Goal: Obtain resource: Download file/media

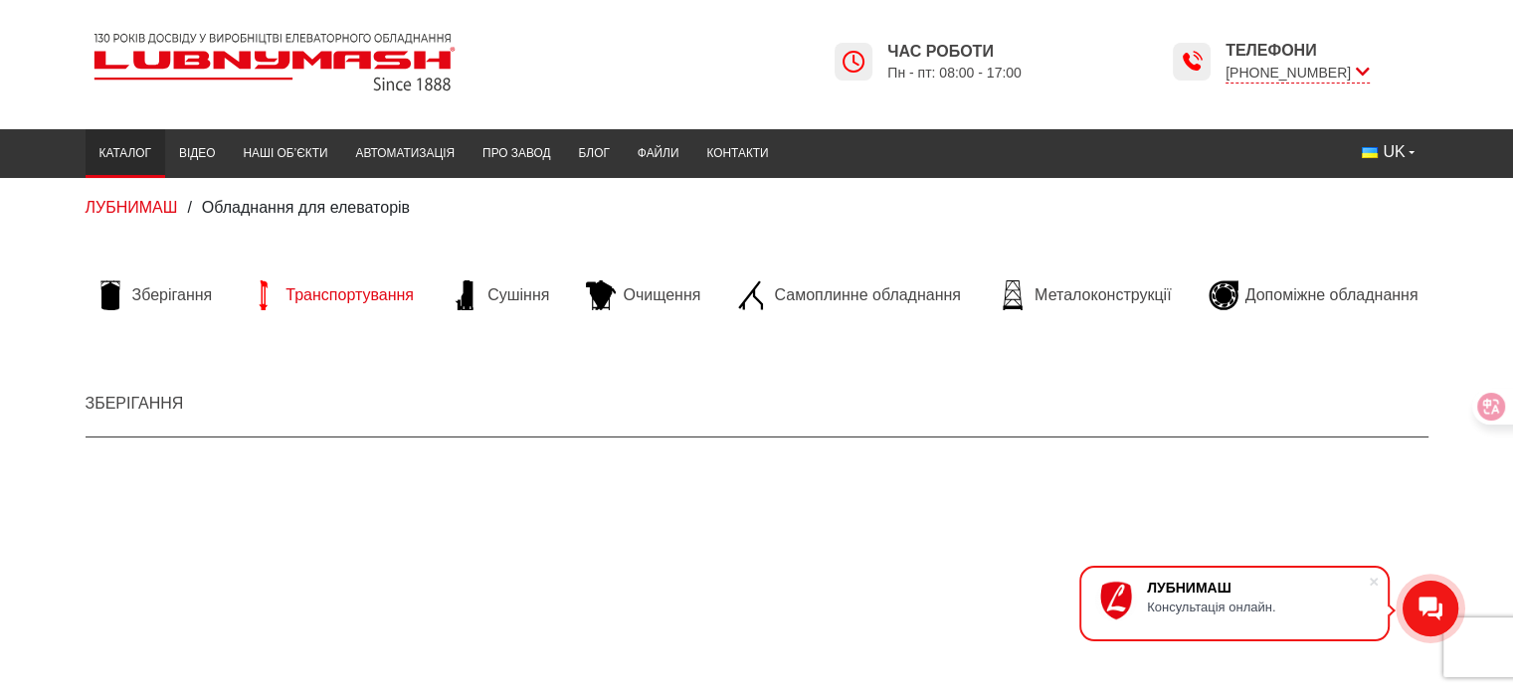
click at [354, 300] on span "Транспортування" at bounding box center [349, 295] width 128 height 22
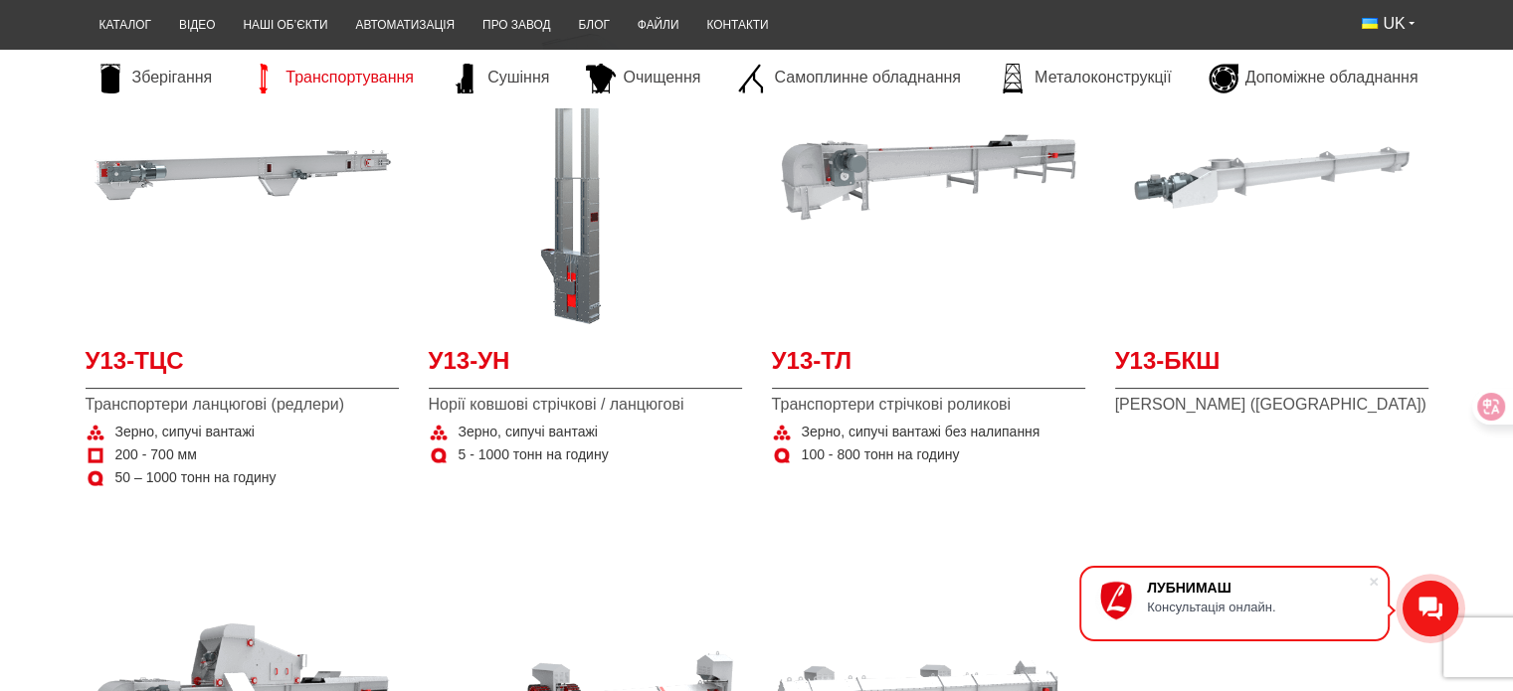
scroll to position [398, 0]
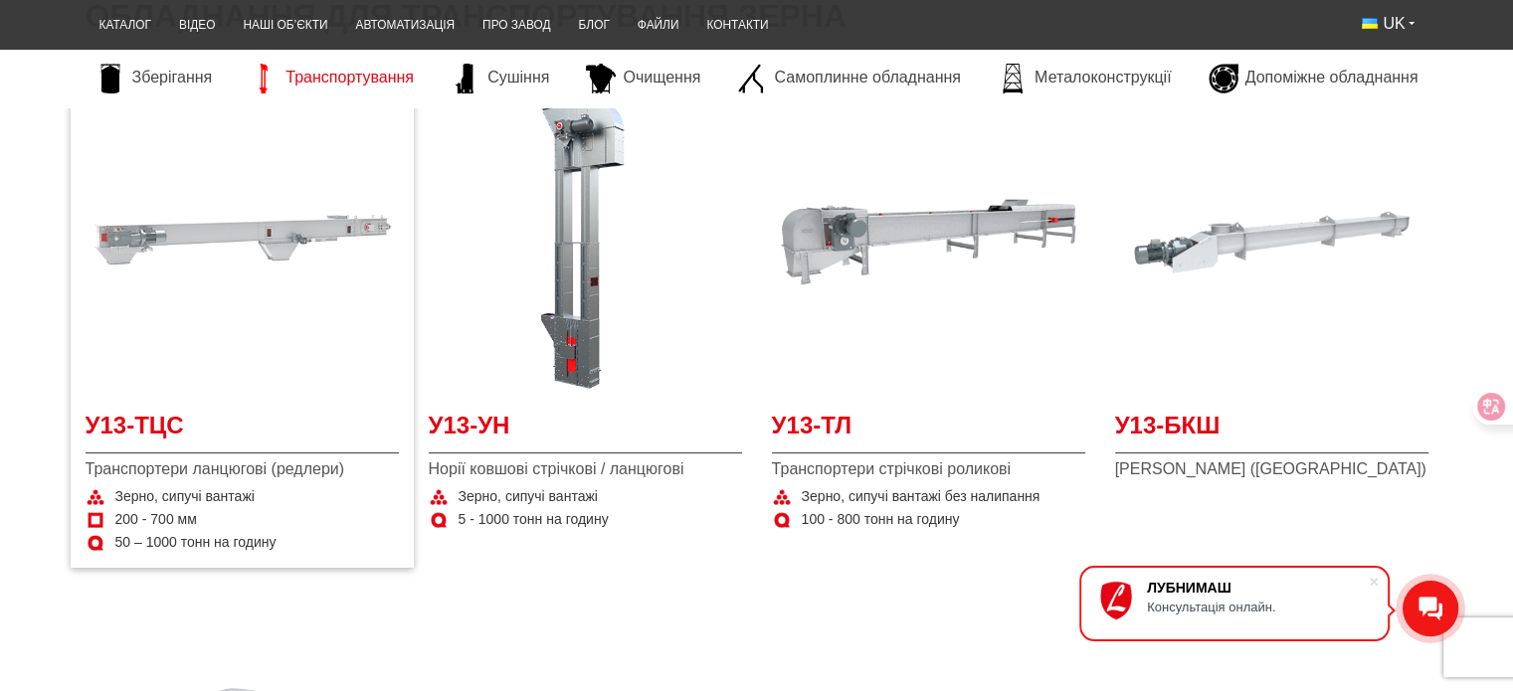
click at [289, 352] on img at bounding box center [242, 242] width 313 height 313
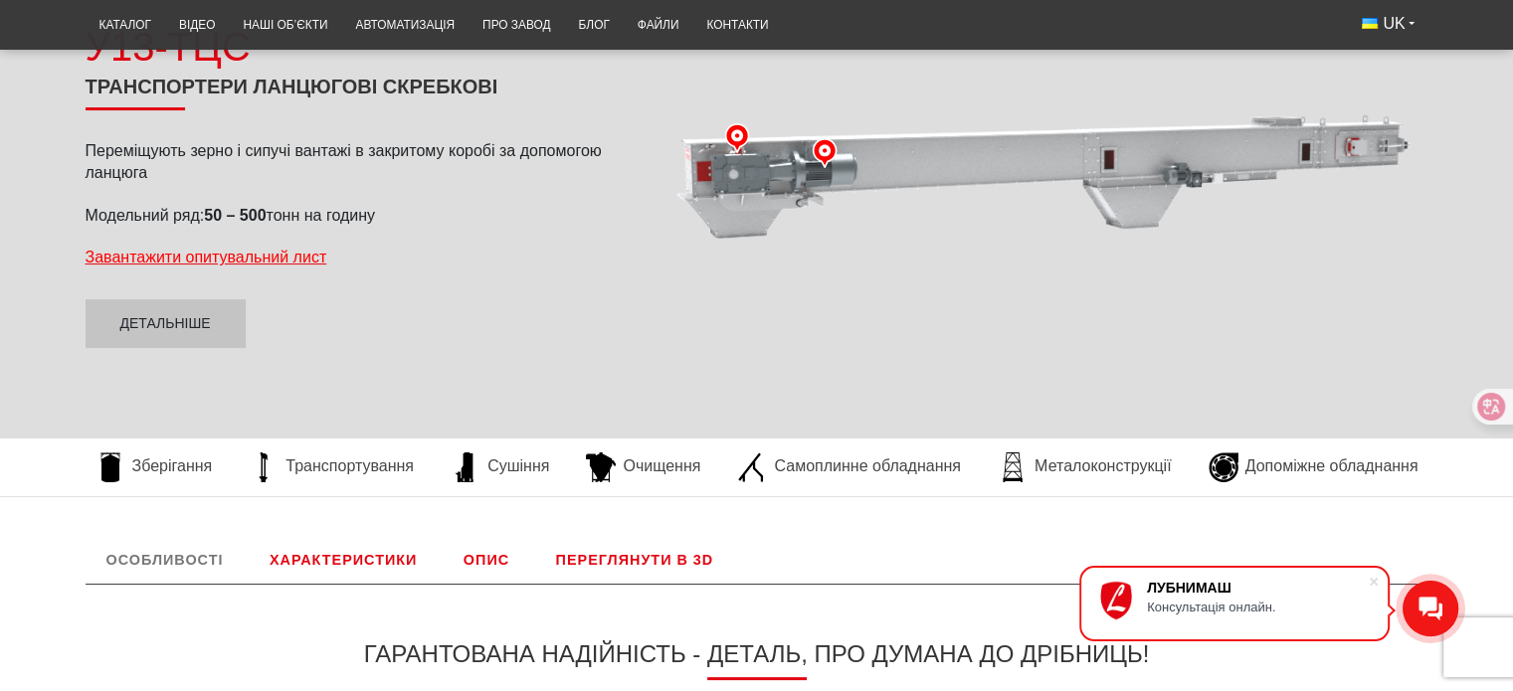
scroll to position [298, 0]
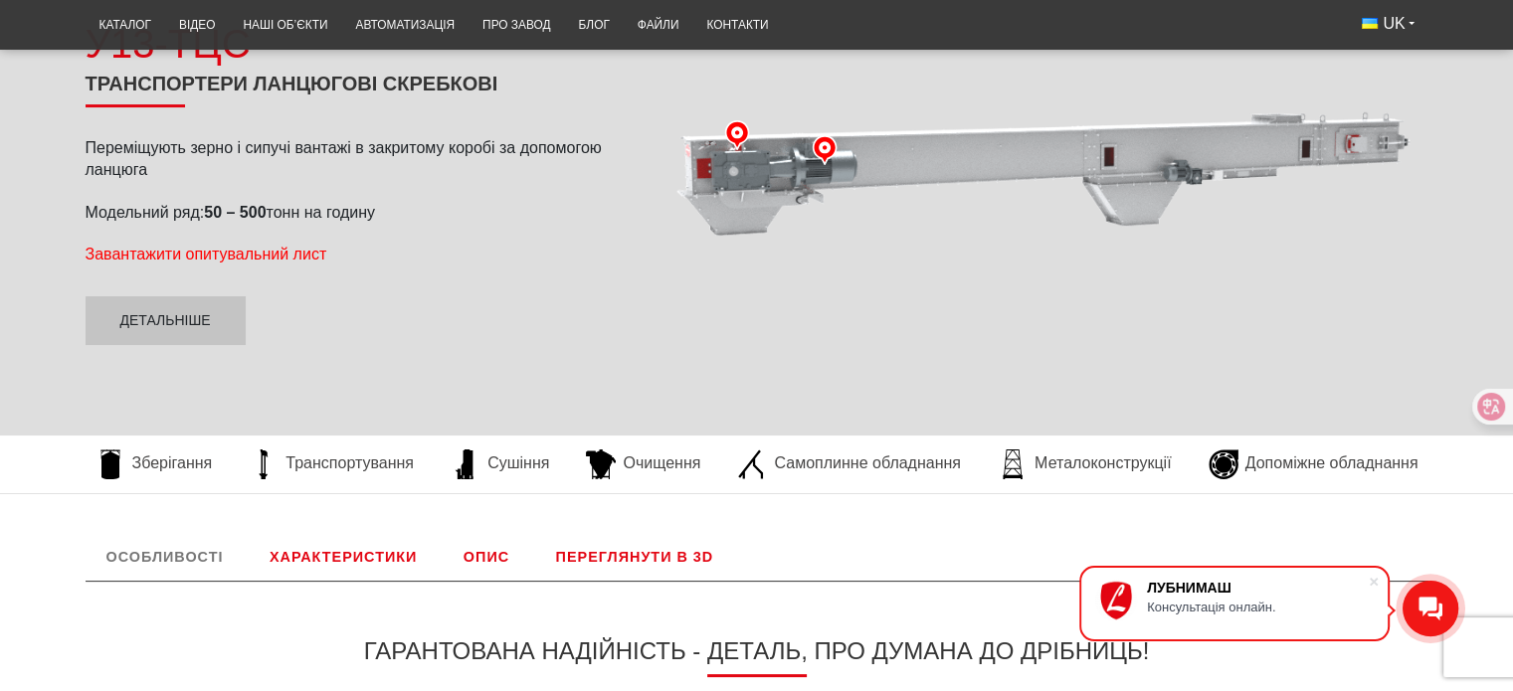
click at [309, 248] on span "Завантажити опитувальний лист" at bounding box center [207, 254] width 242 height 17
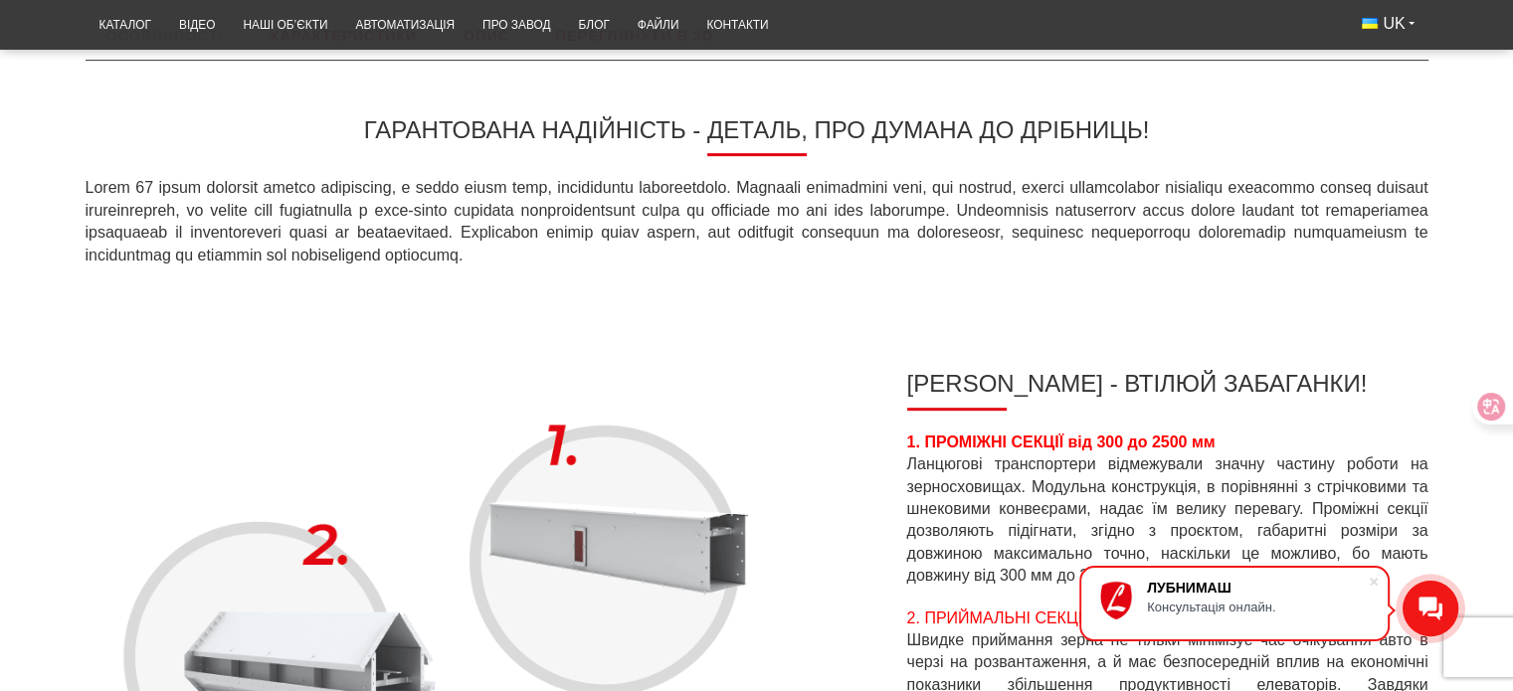
scroll to position [1193, 0]
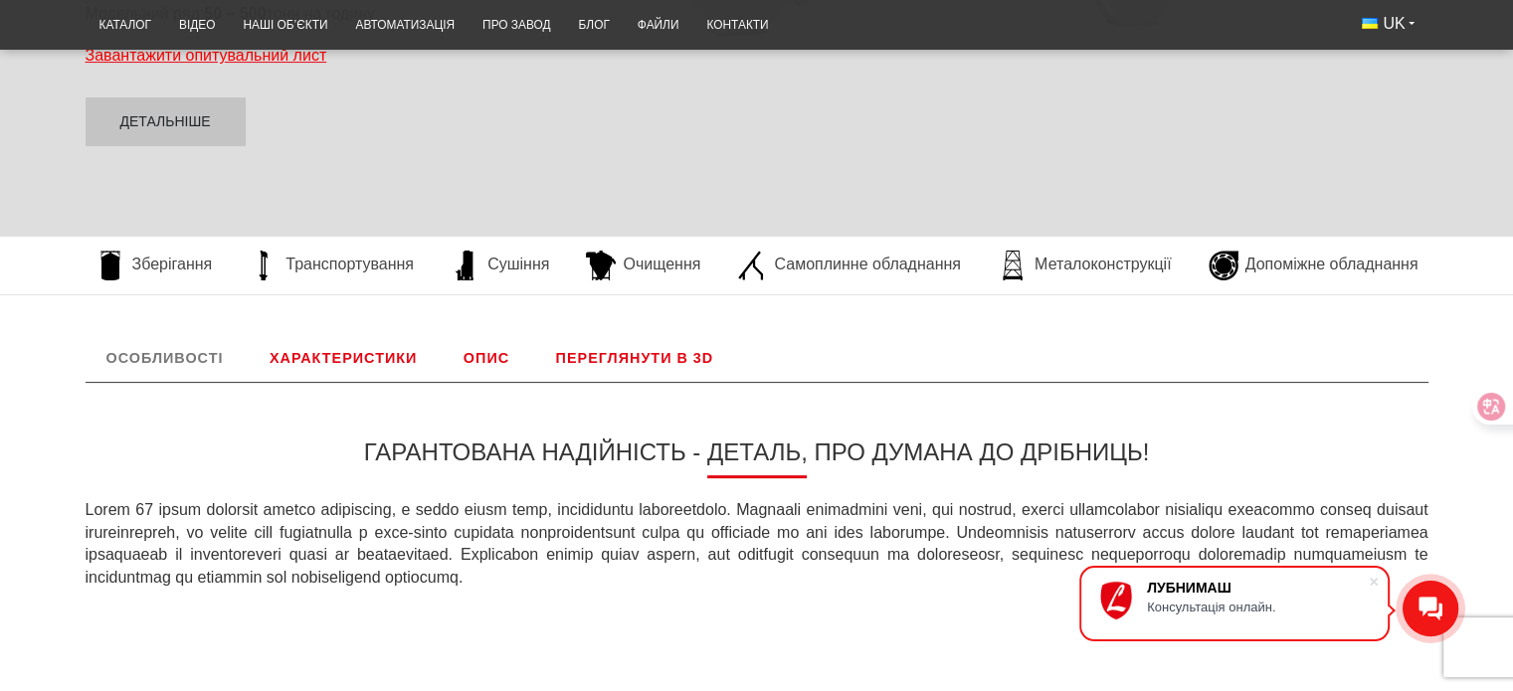
click at [350, 361] on link "Характеристики" at bounding box center [343, 358] width 189 height 48
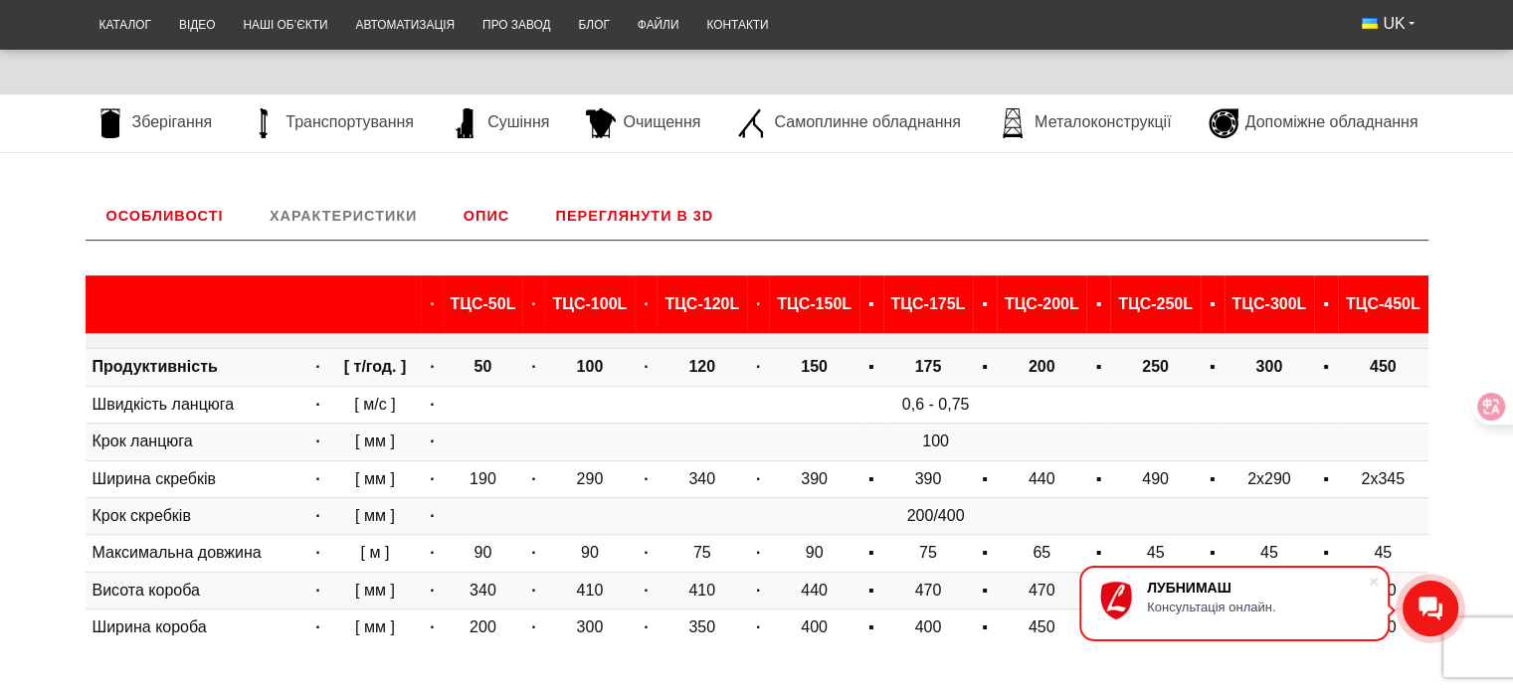
scroll to position [761, 0]
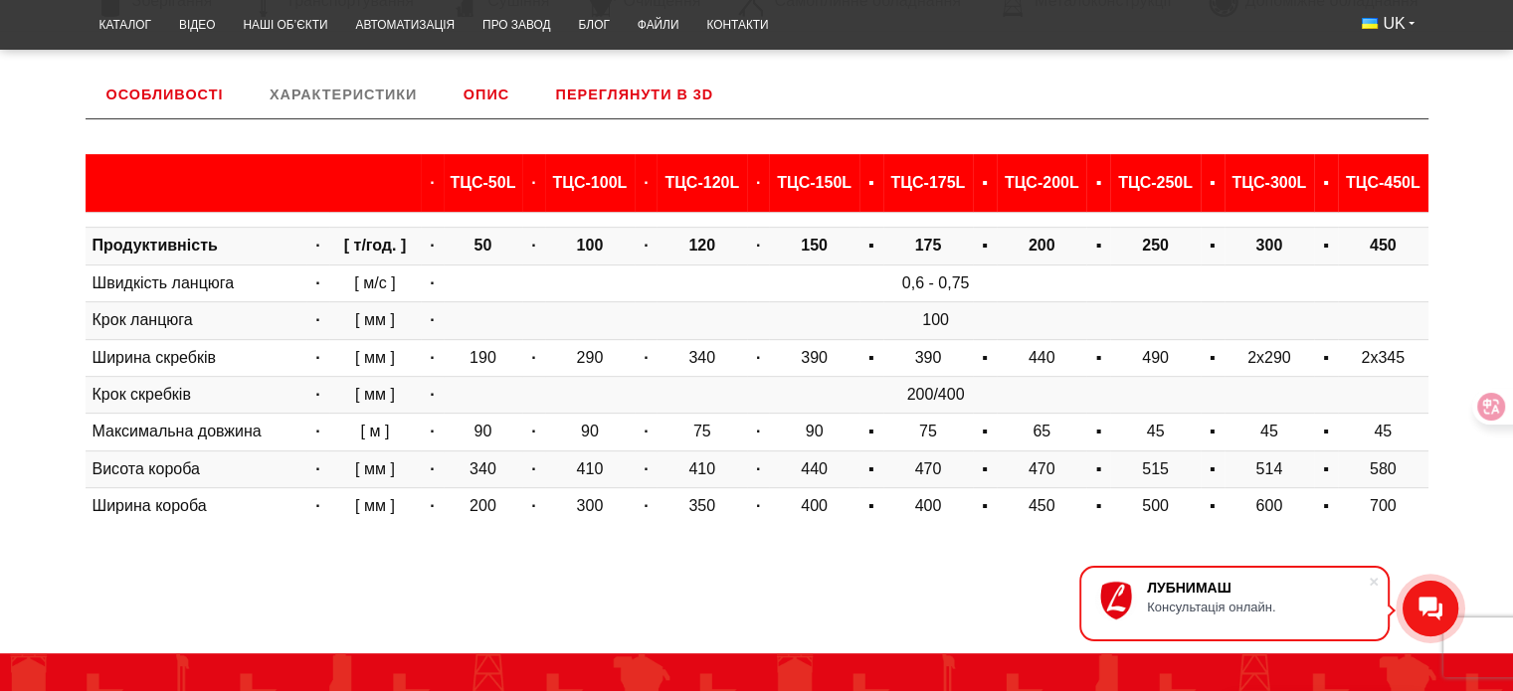
click at [484, 90] on link "Опис" at bounding box center [487, 95] width 88 height 48
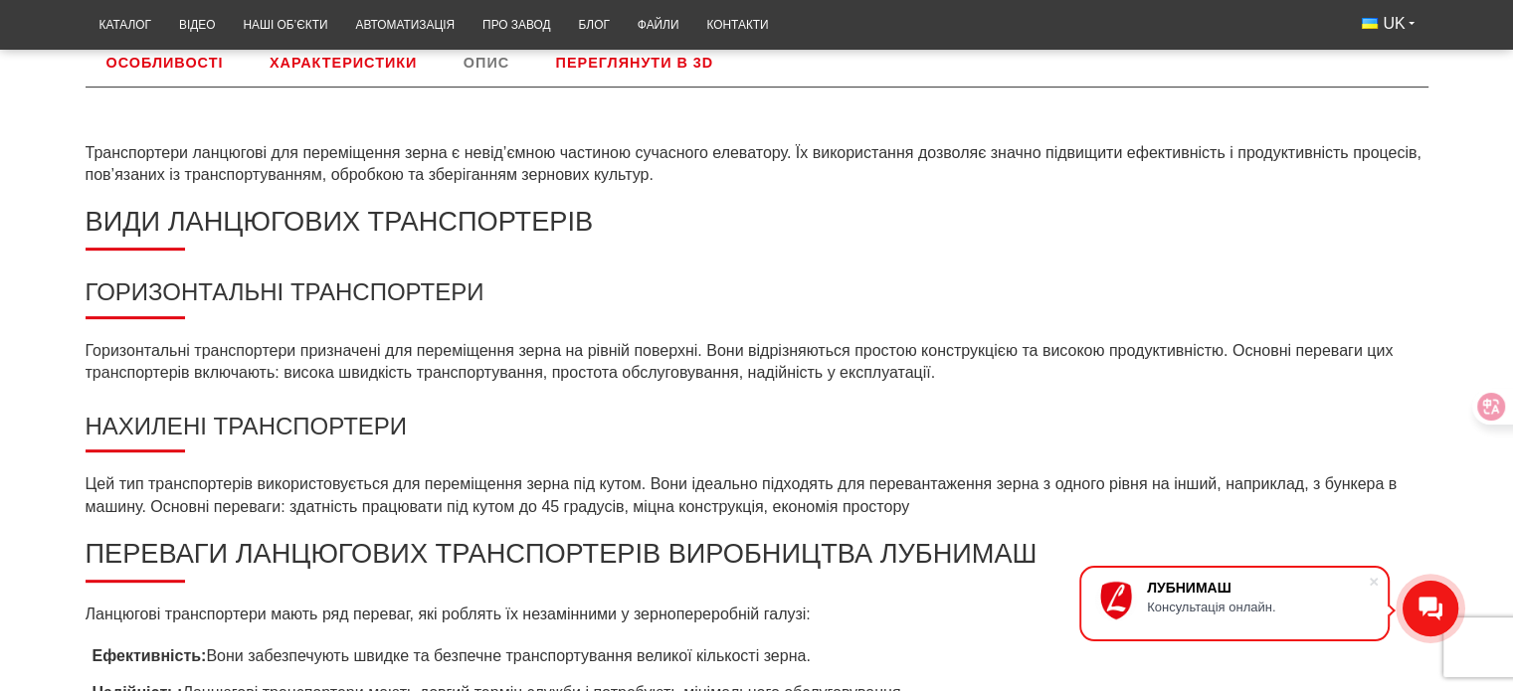
scroll to position [540, 0]
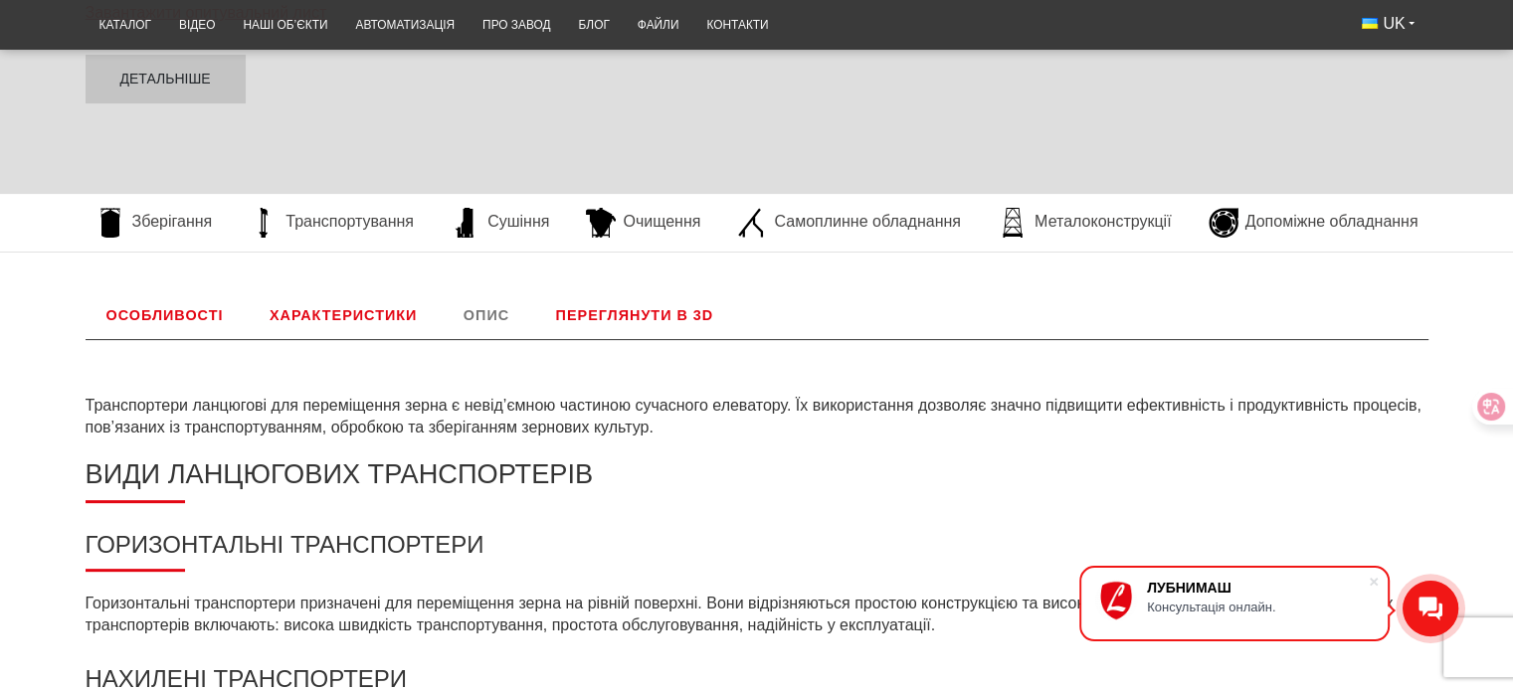
click at [180, 318] on link "Особливості" at bounding box center [165, 315] width 159 height 48
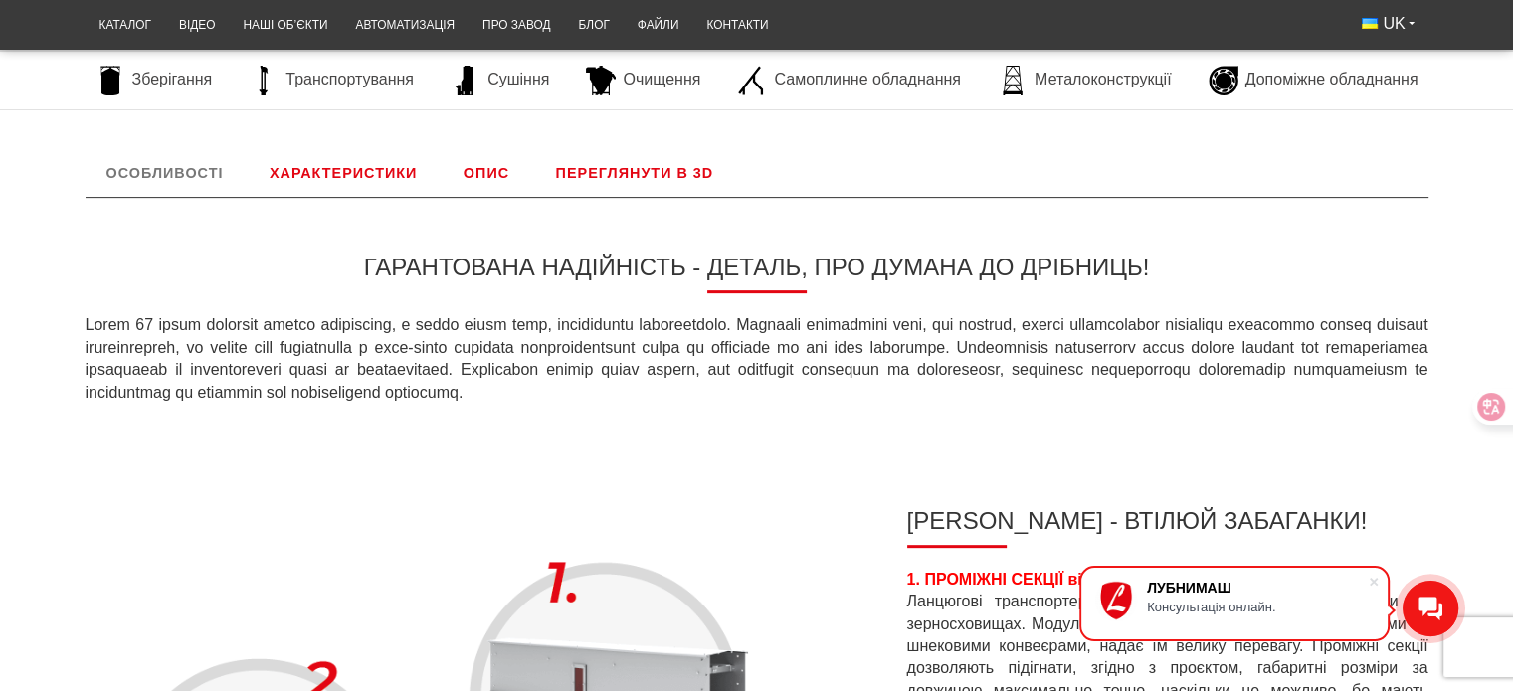
scroll to position [128, 0]
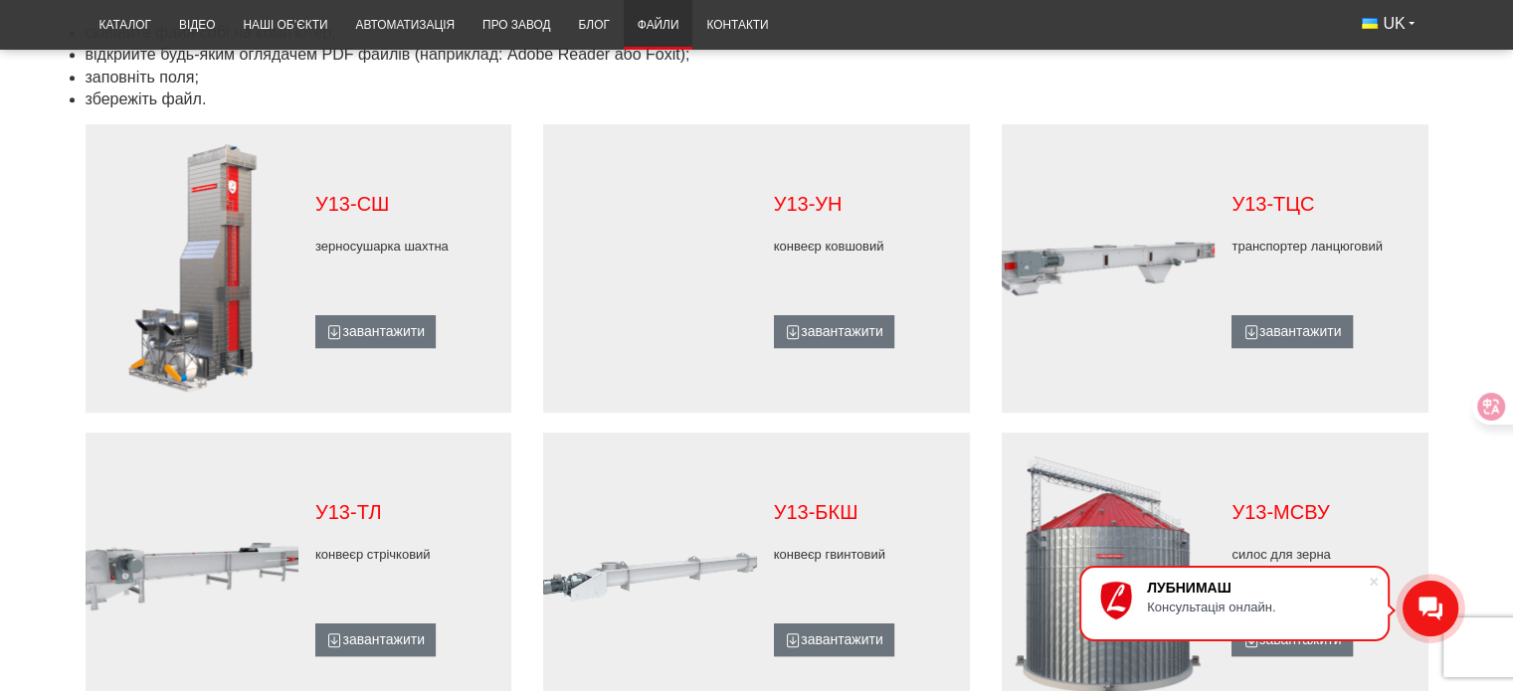
scroll to position [1193, 0]
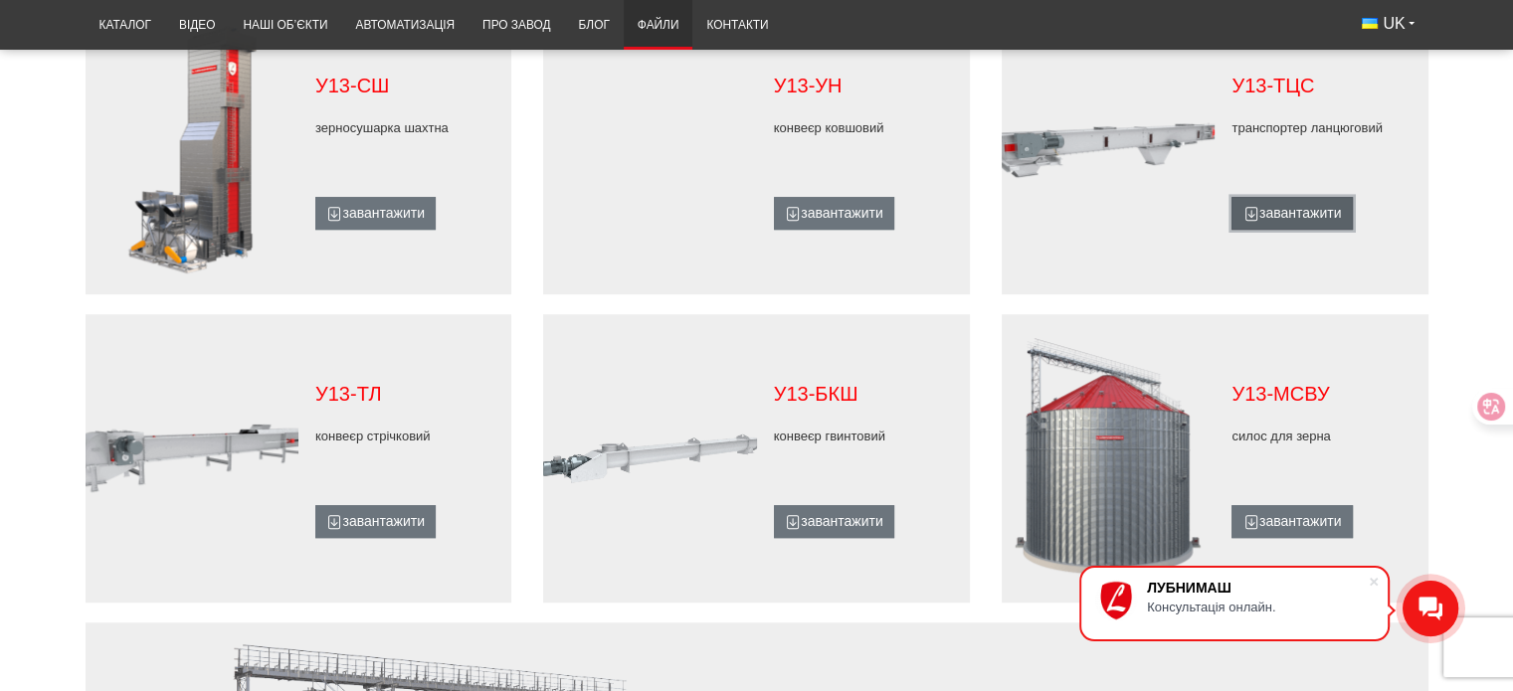
click at [1260, 208] on link "завантажити" at bounding box center [1291, 214] width 120 height 34
click at [852, 211] on link "завантажити" at bounding box center [834, 214] width 120 height 34
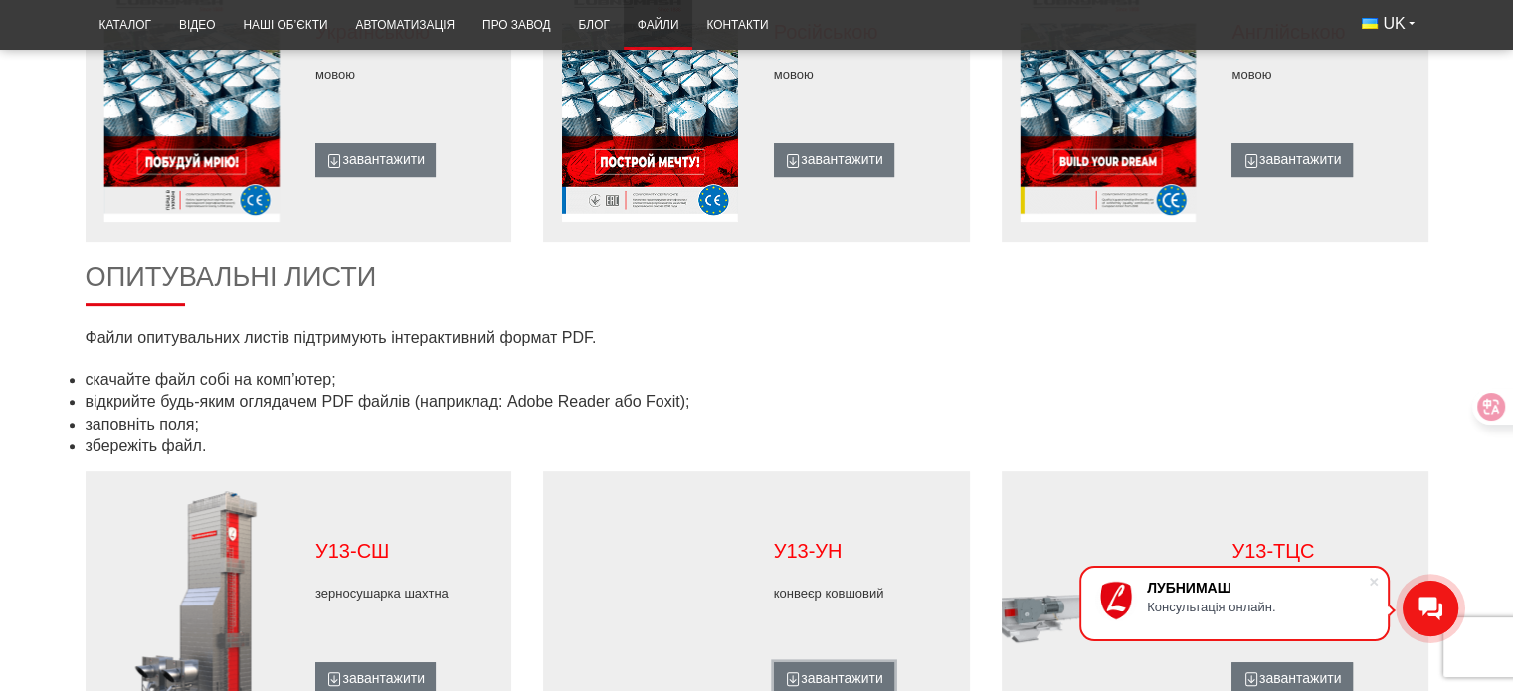
scroll to position [1094, 0]
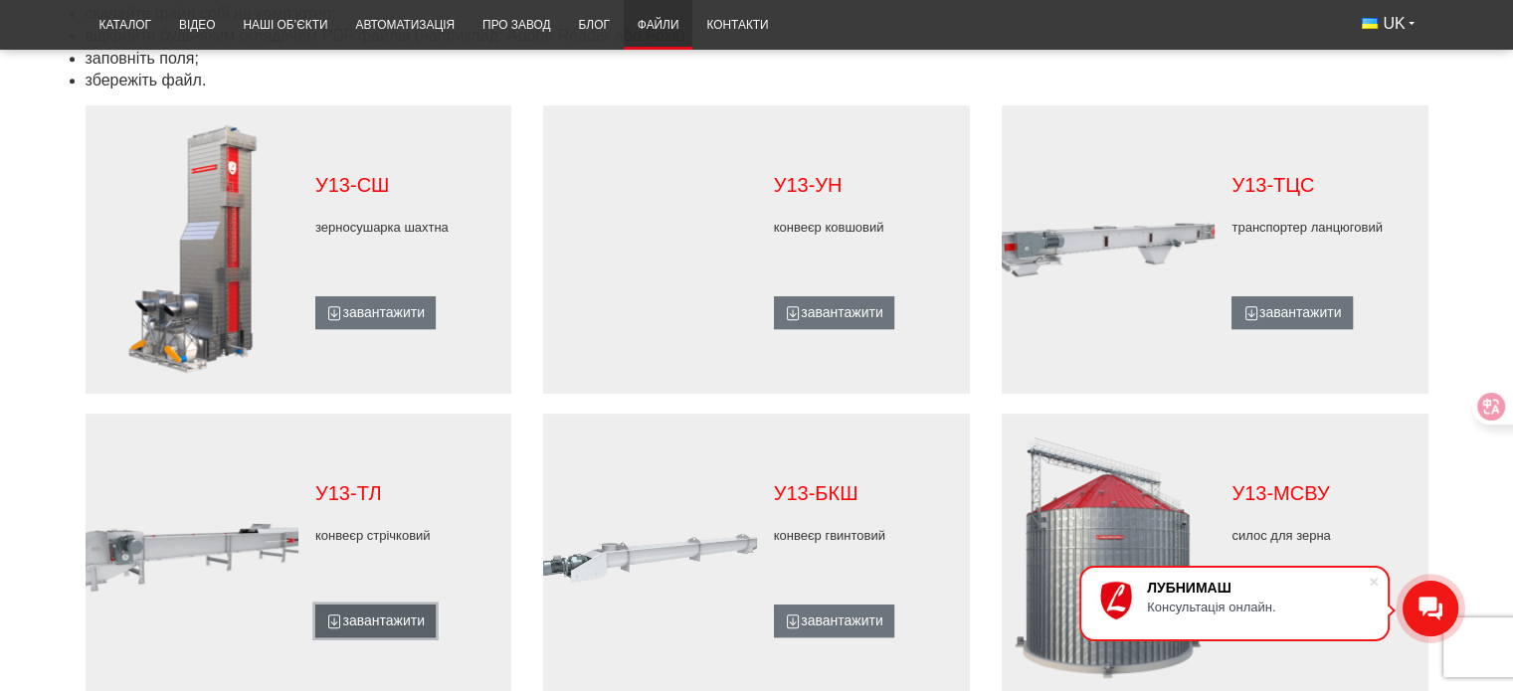
click at [386, 613] on link "завантажити" at bounding box center [375, 622] width 120 height 34
click at [1272, 309] on link "завантажити" at bounding box center [1291, 313] width 120 height 34
click at [815, 305] on link "завантажити" at bounding box center [834, 313] width 120 height 34
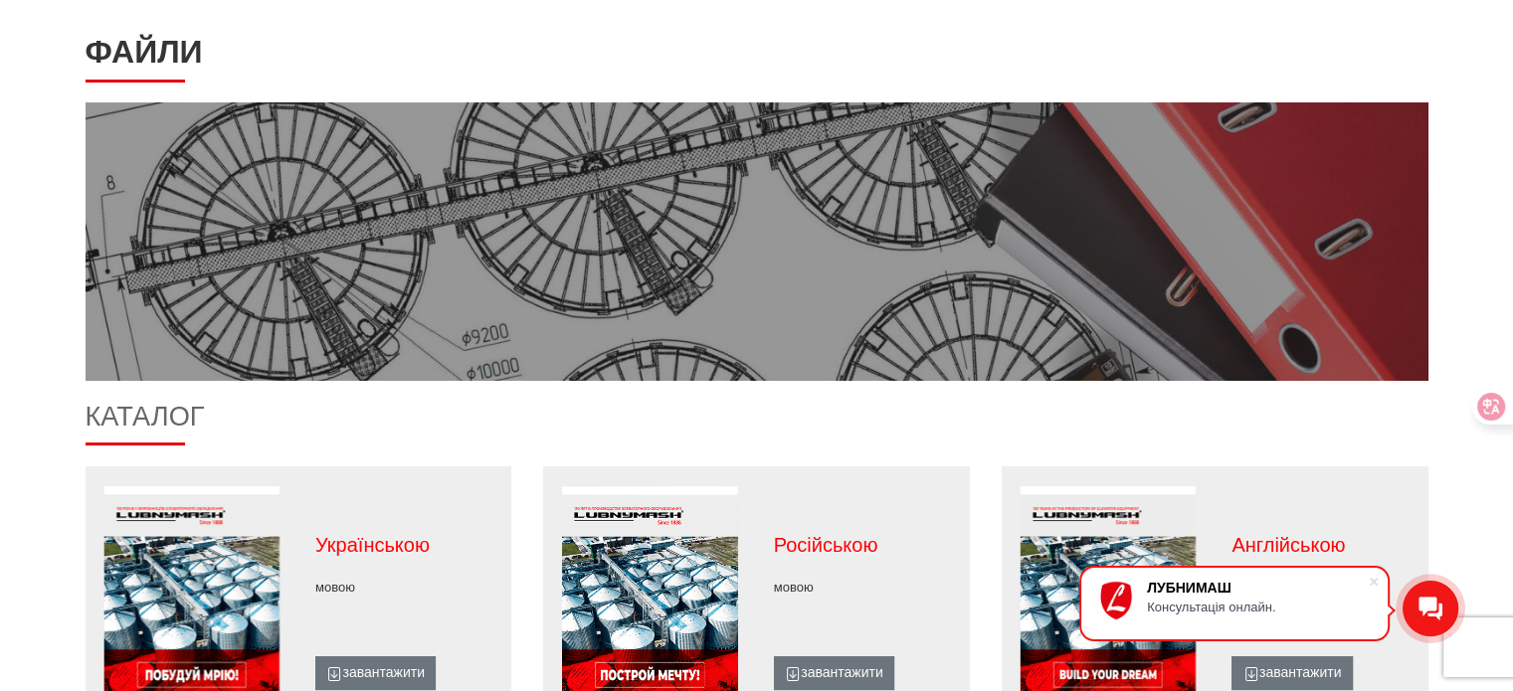
scroll to position [99, 0]
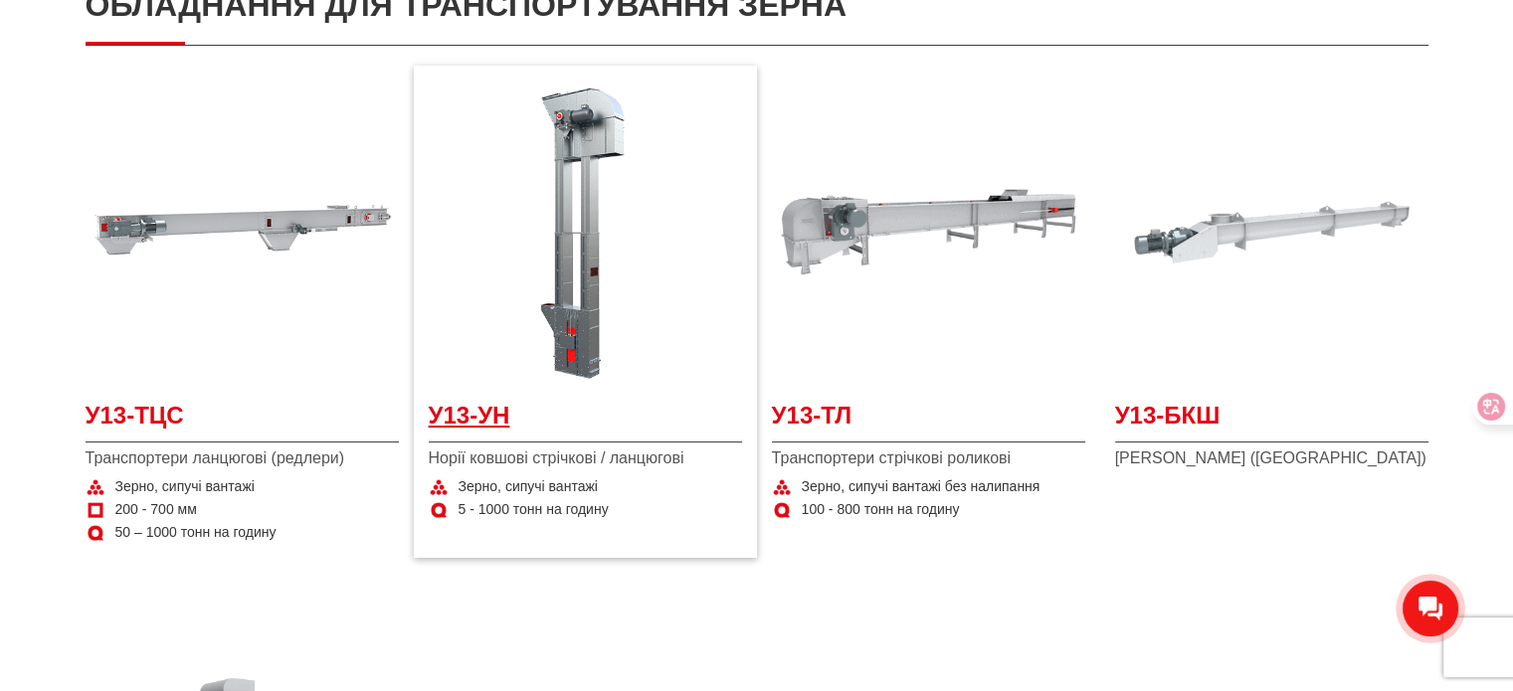
click at [489, 406] on span "У13-УН" at bounding box center [585, 421] width 313 height 45
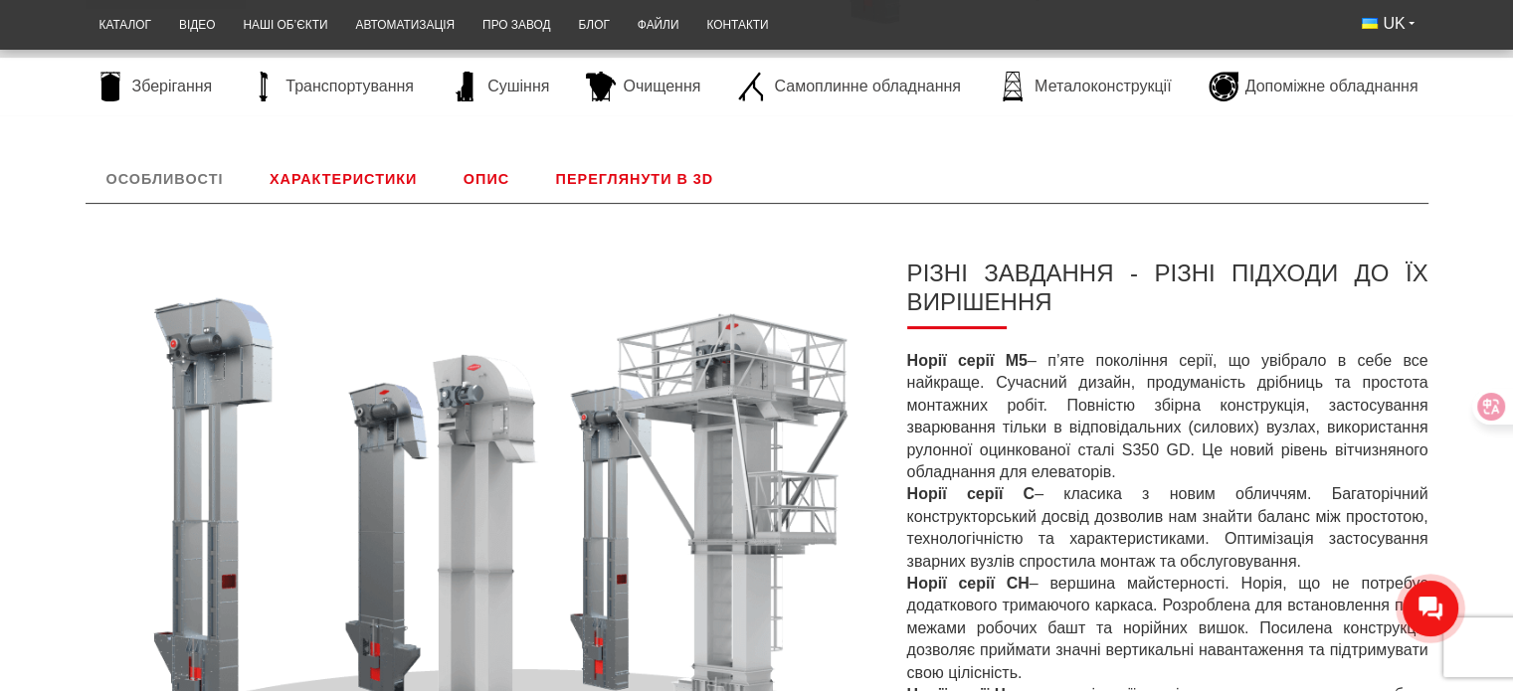
scroll to position [696, 0]
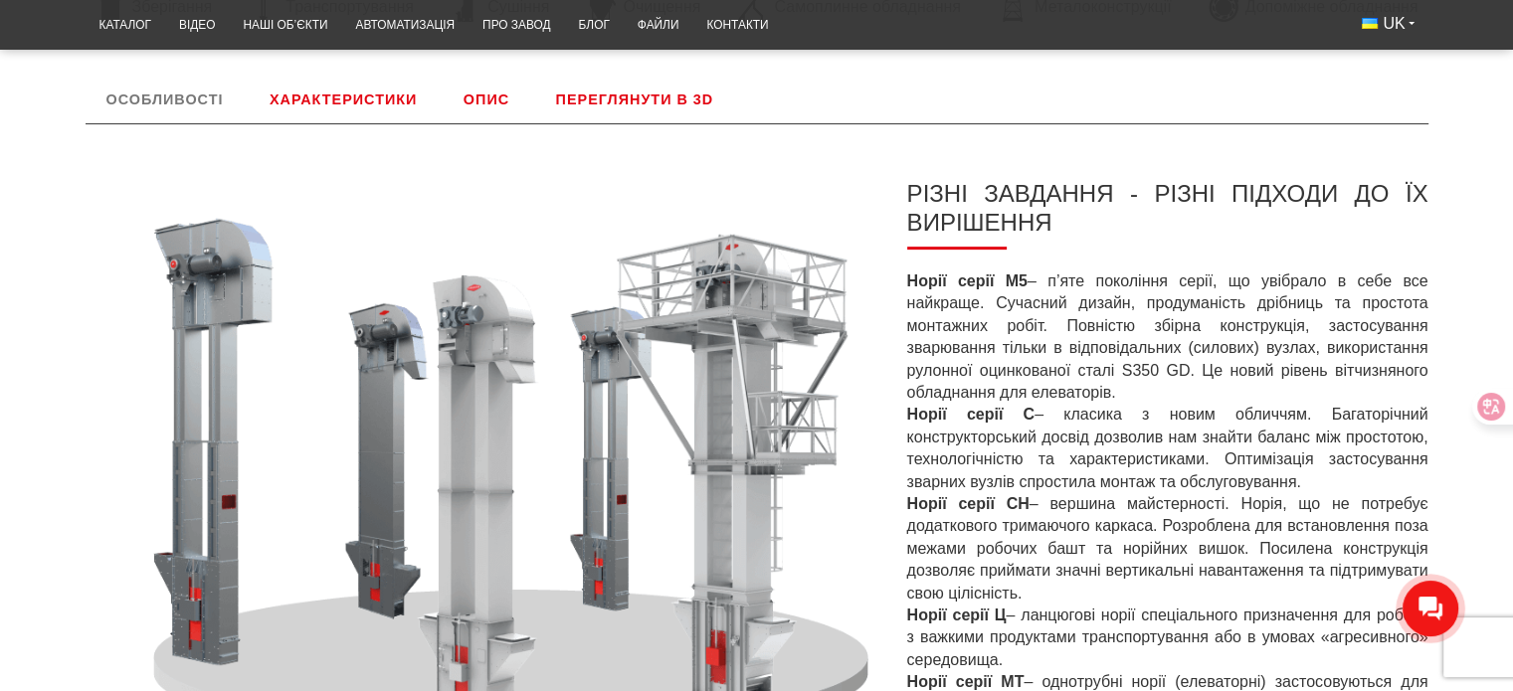
click at [347, 98] on link "Характеристики" at bounding box center [343, 100] width 189 height 48
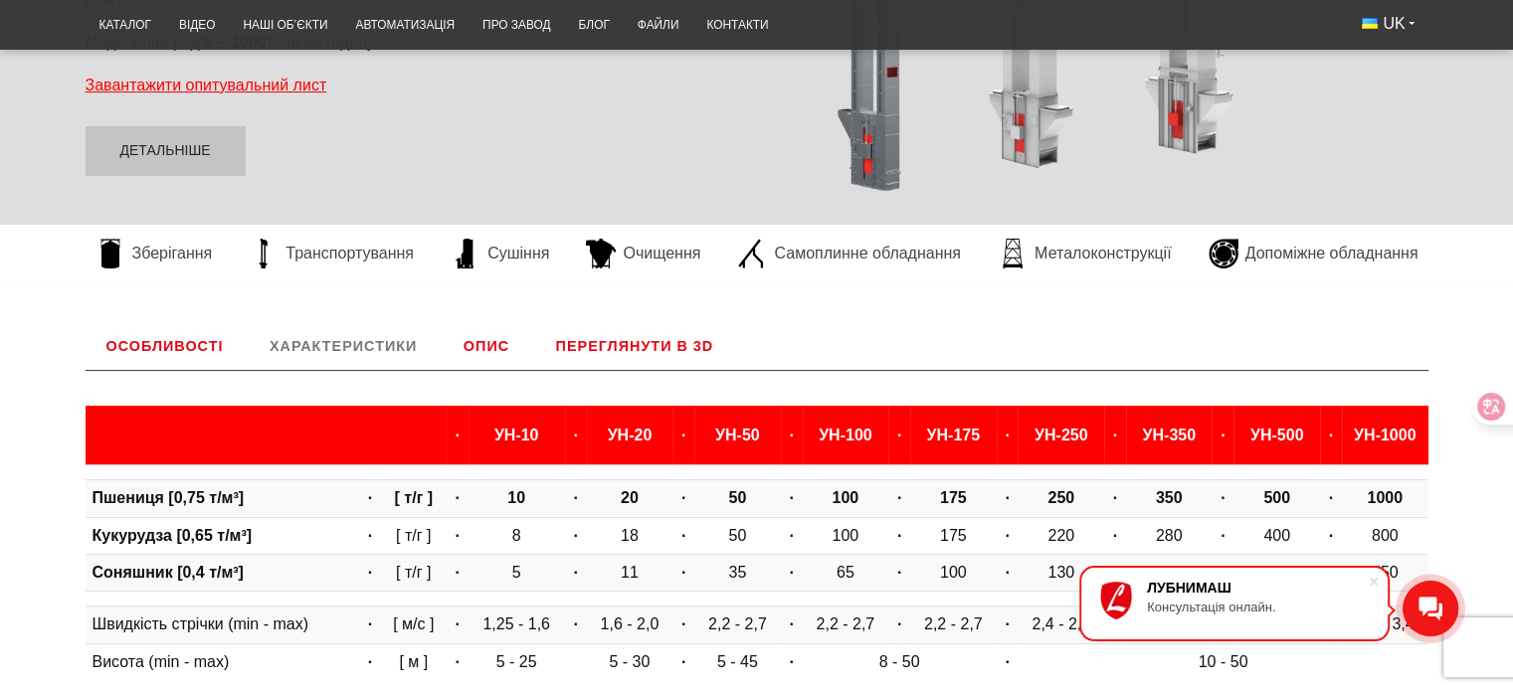
scroll to position [205, 0]
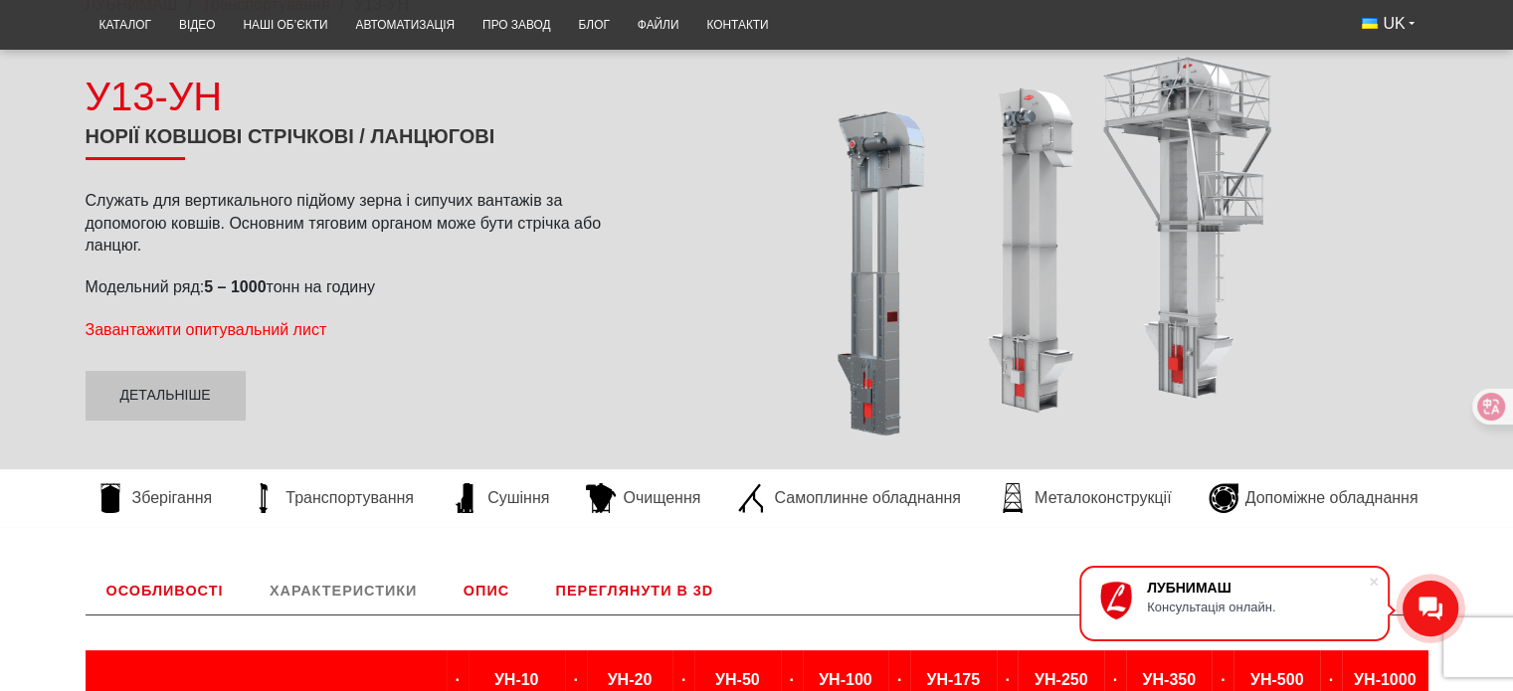
click at [191, 325] on span "Завантажити опитувальний лист" at bounding box center [207, 329] width 242 height 17
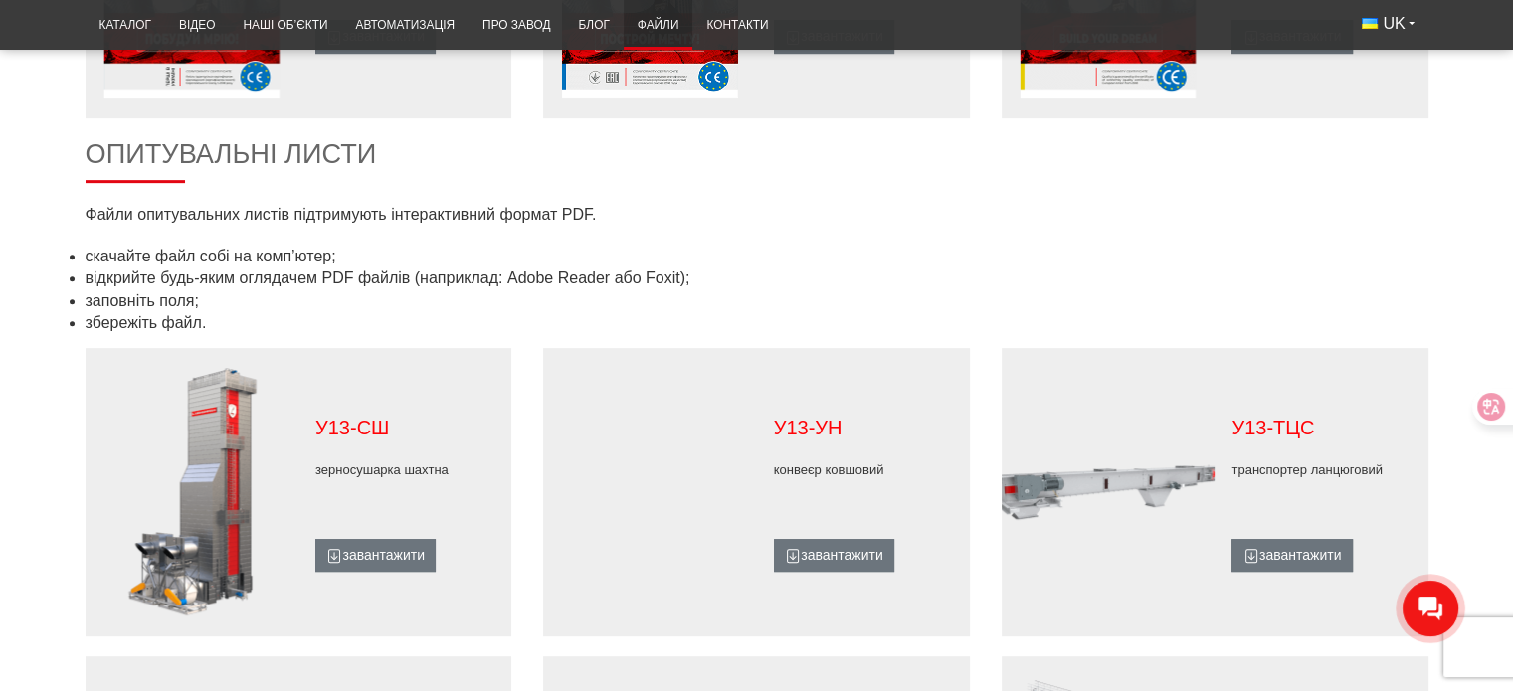
scroll to position [895, 0]
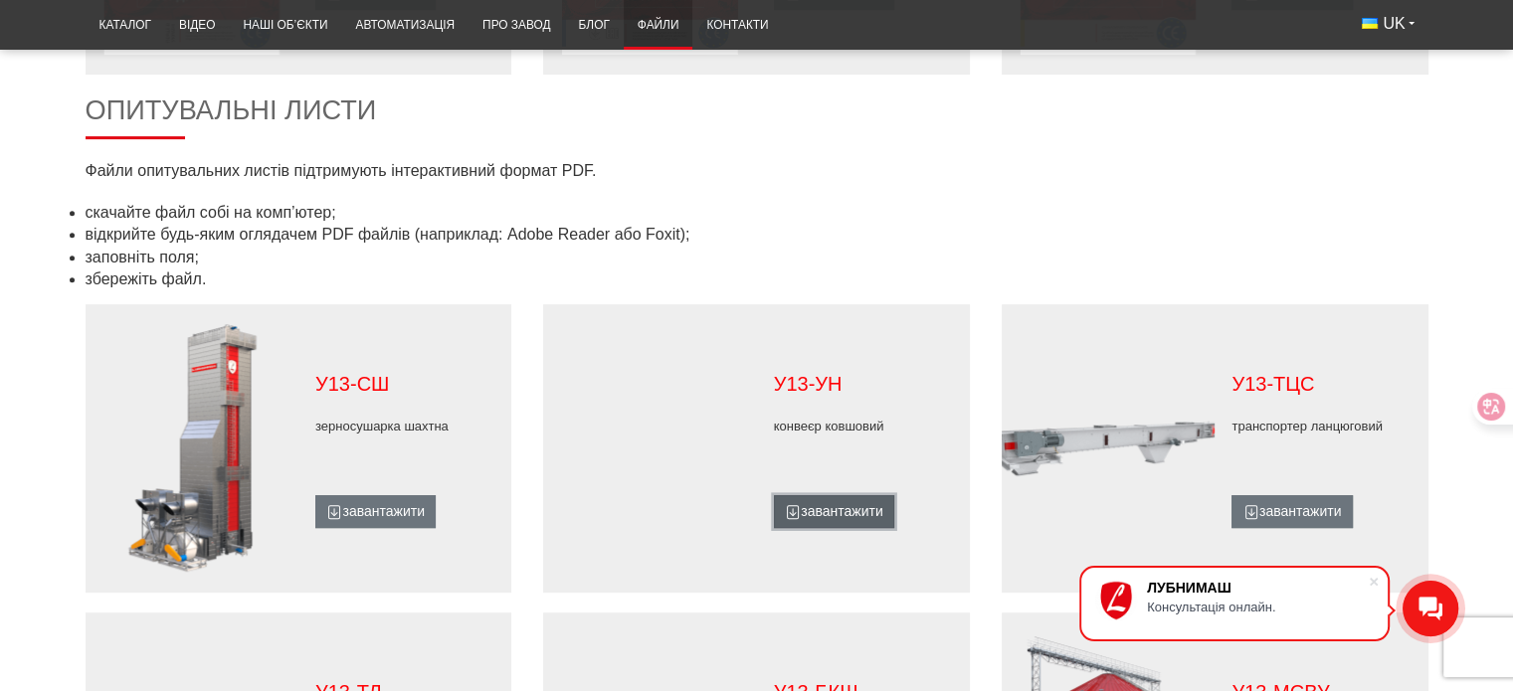
click at [806, 508] on link "завантажити" at bounding box center [834, 512] width 120 height 34
